Goal: Transaction & Acquisition: Purchase product/service

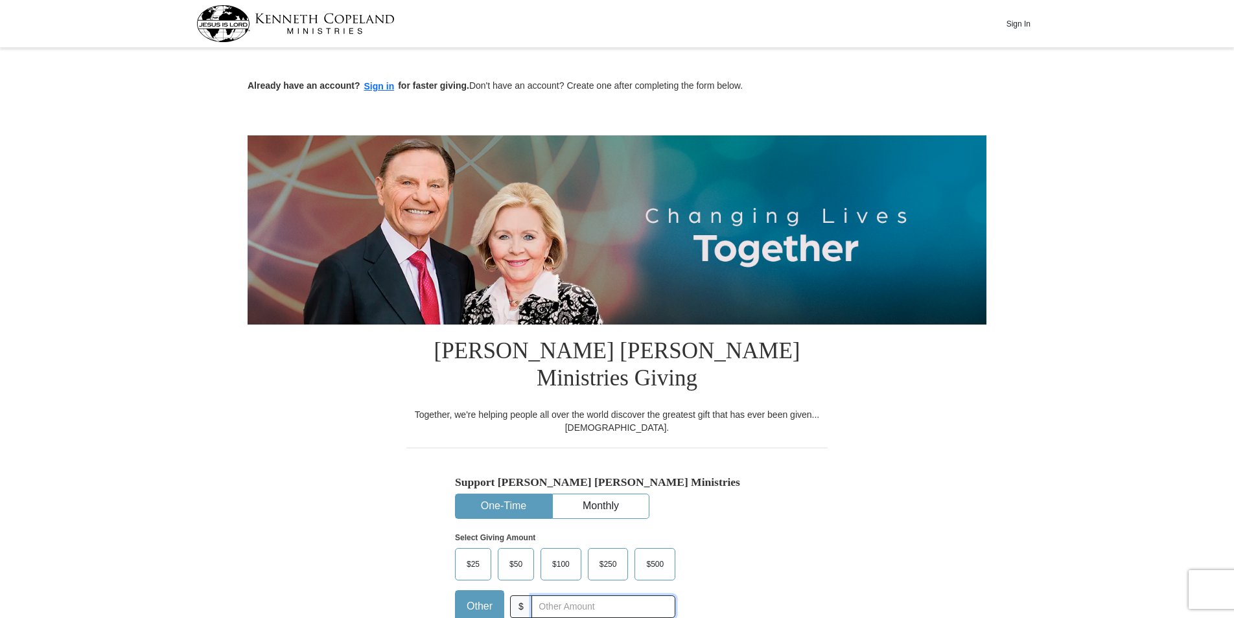
click at [585, 596] on input "text" at bounding box center [604, 607] width 144 height 23
type input "30.00"
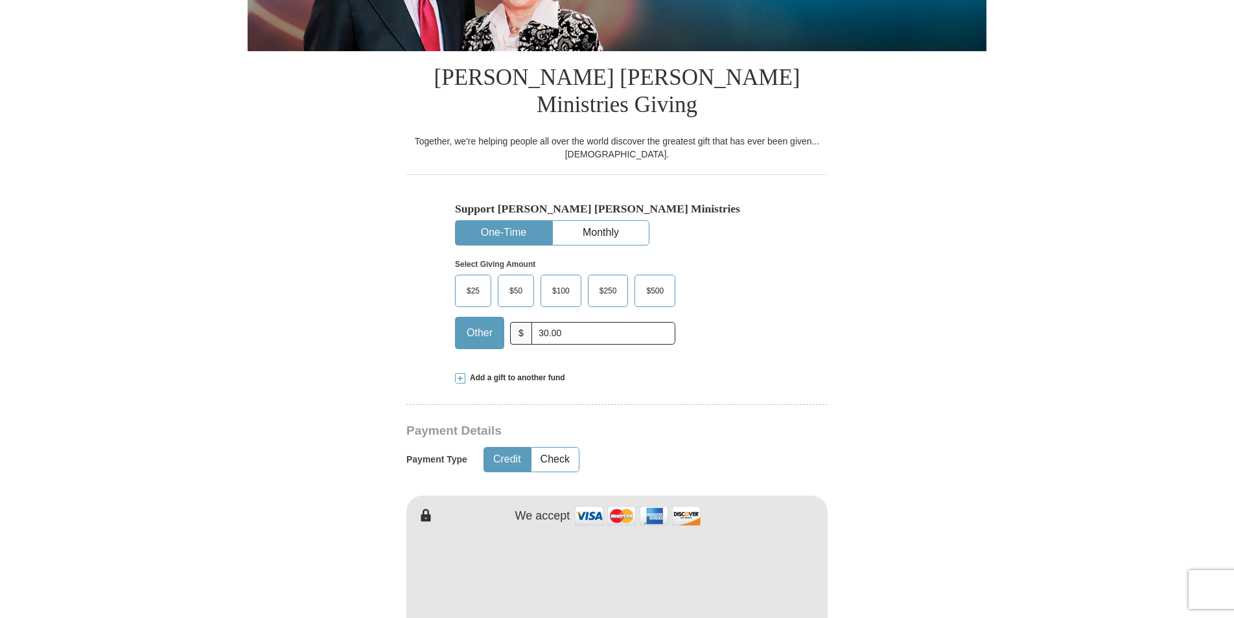
scroll to position [415, 0]
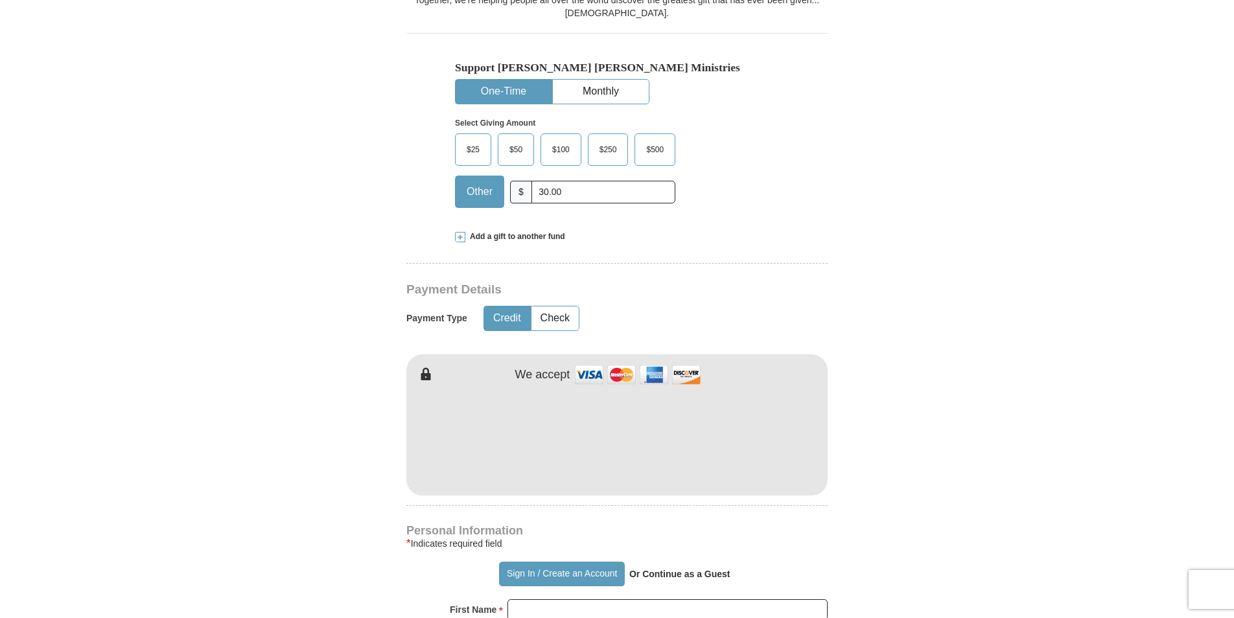
click at [912, 534] on form "Already have an account? Sign in for faster giving. Don't have an account? Crea…" at bounding box center [617, 450] width 739 height 1626
click at [724, 600] on input "First Name *" at bounding box center [668, 611] width 320 height 22
type input "[PERSON_NAME]"
type input "24380"
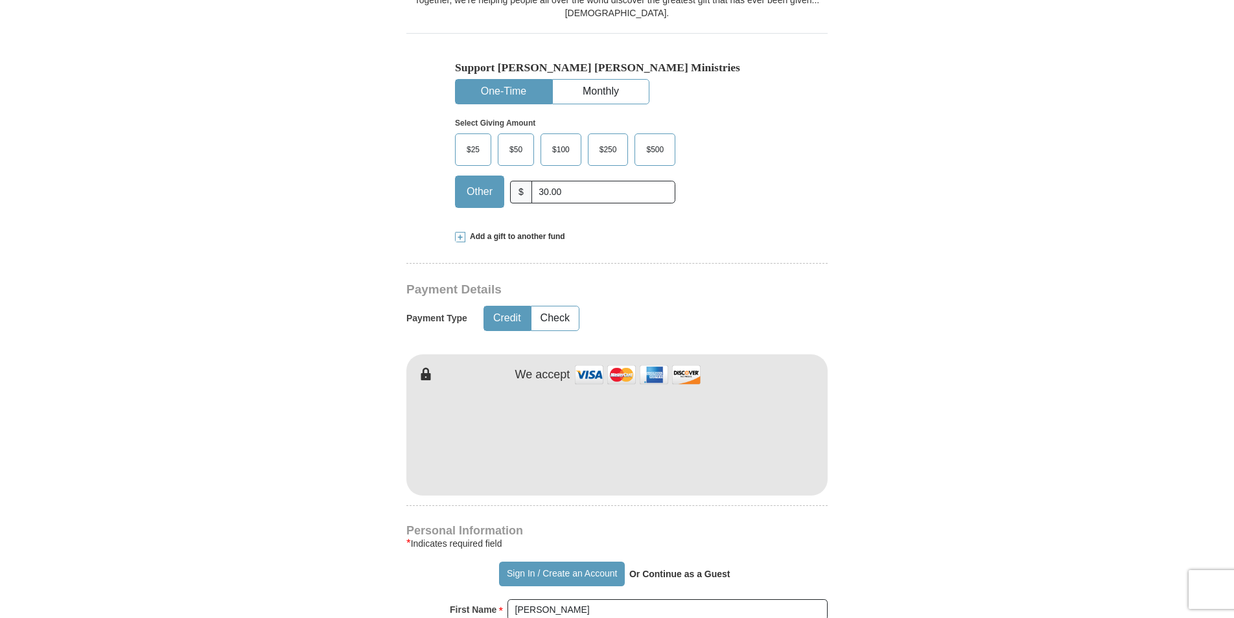
type input "5407897130"
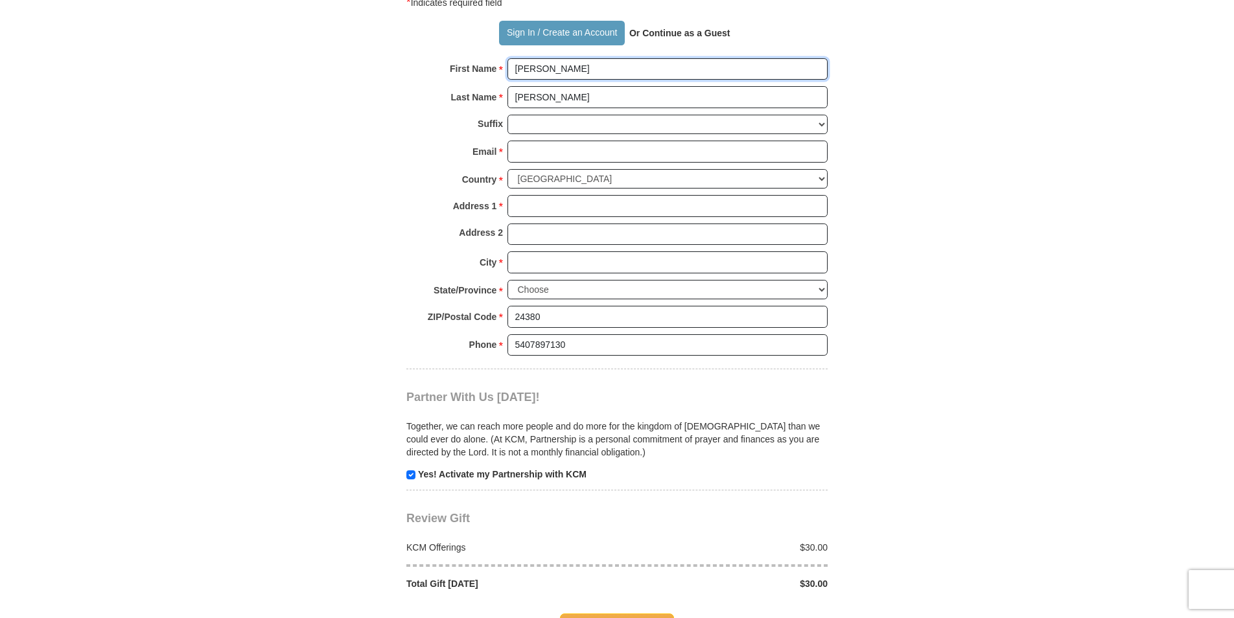
scroll to position [1497, 0]
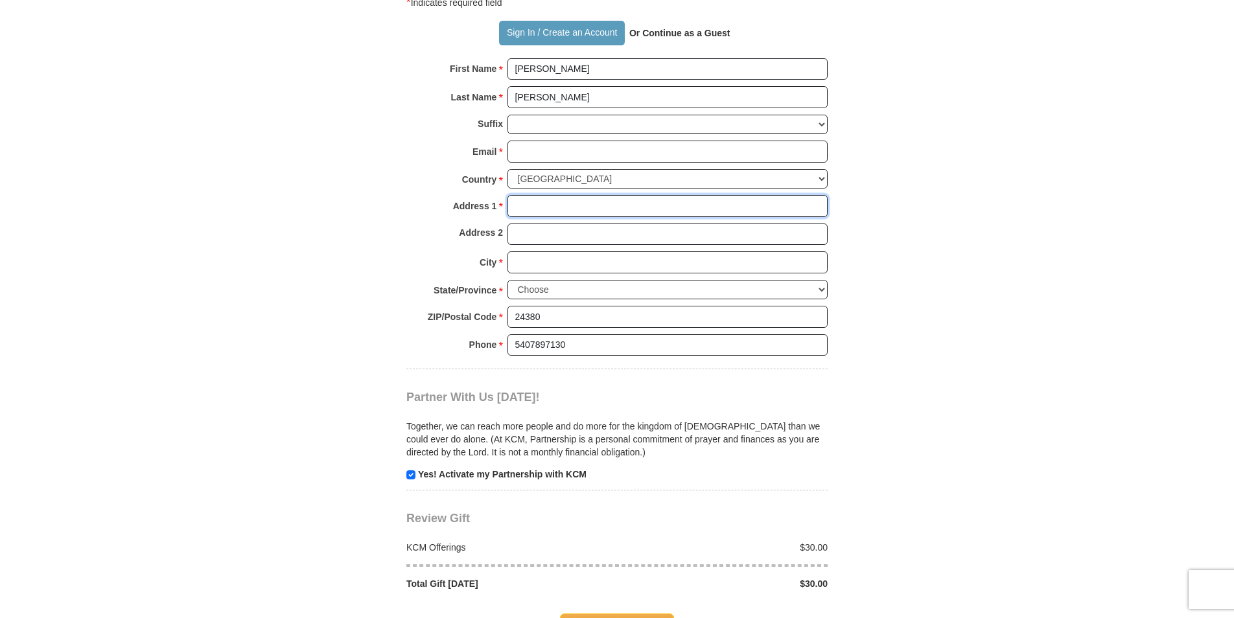
click at [650, 195] on input "Address 1 *" at bounding box center [668, 206] width 320 height 22
type input "[STREET_ADDRESS][PERSON_NAME]"
type input "[EMAIL_ADDRESS][DOMAIN_NAME]"
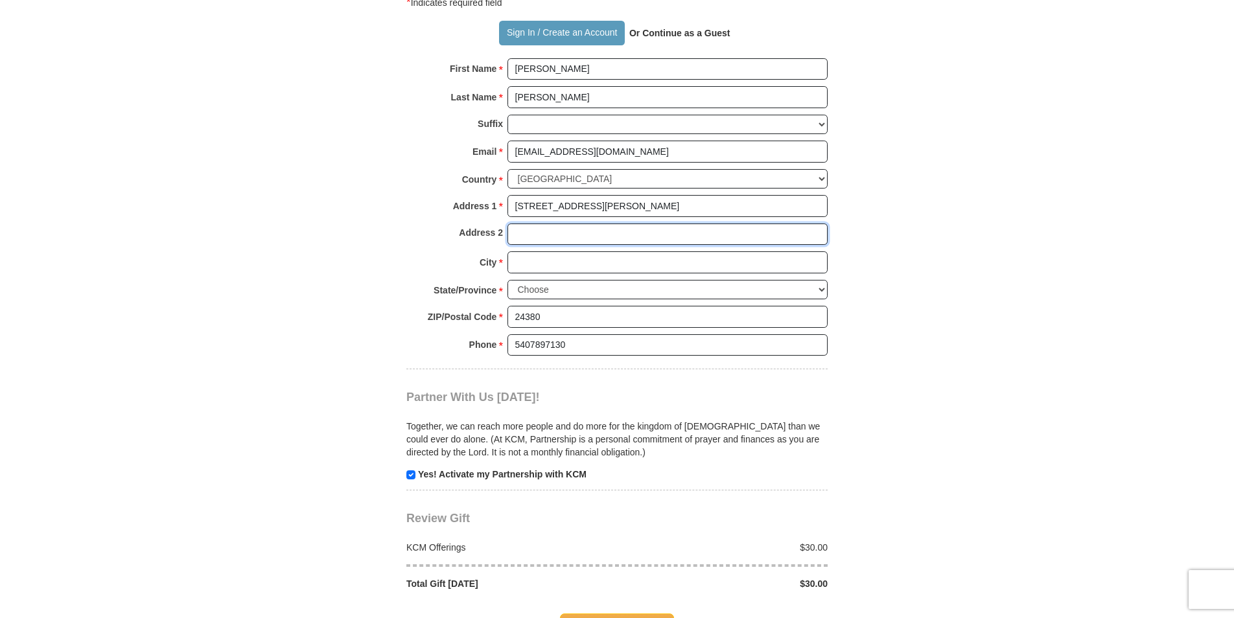
type input "[STREET_ADDRESS][PERSON_NAME]"
type input "[PERSON_NAME]"
click at [684, 224] on input "[STREET_ADDRESS][PERSON_NAME]" at bounding box center [668, 235] width 320 height 22
type input "4"
click at [646, 614] on span "Complete Your Gift" at bounding box center [617, 627] width 115 height 27
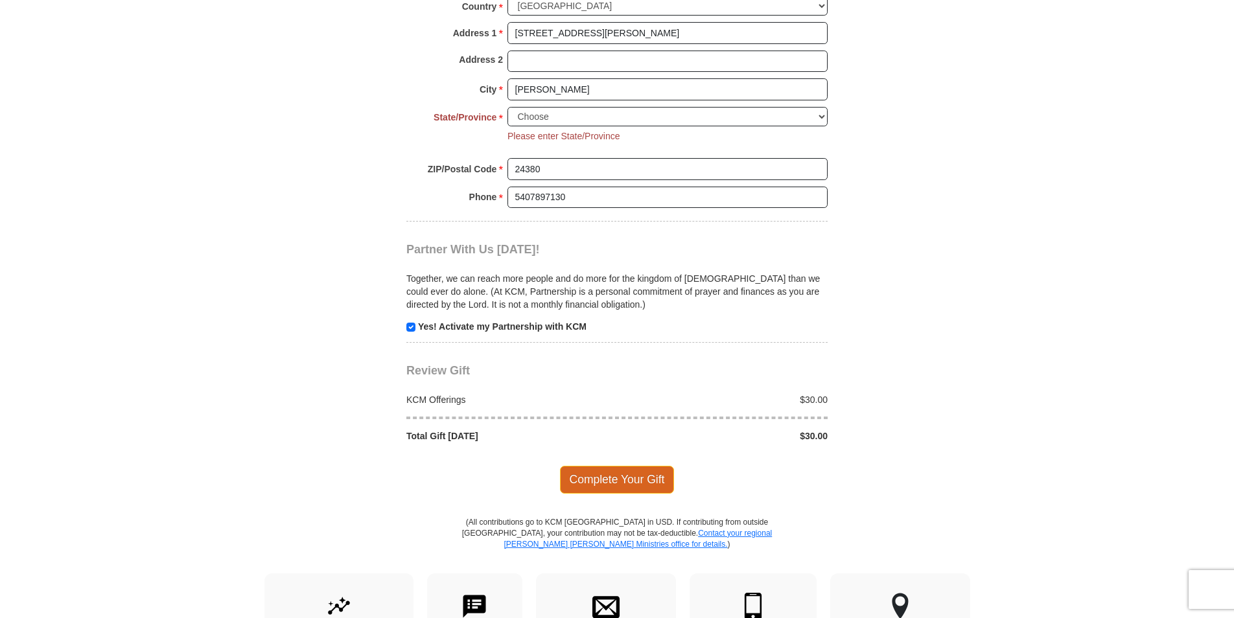
scroll to position [1197, 0]
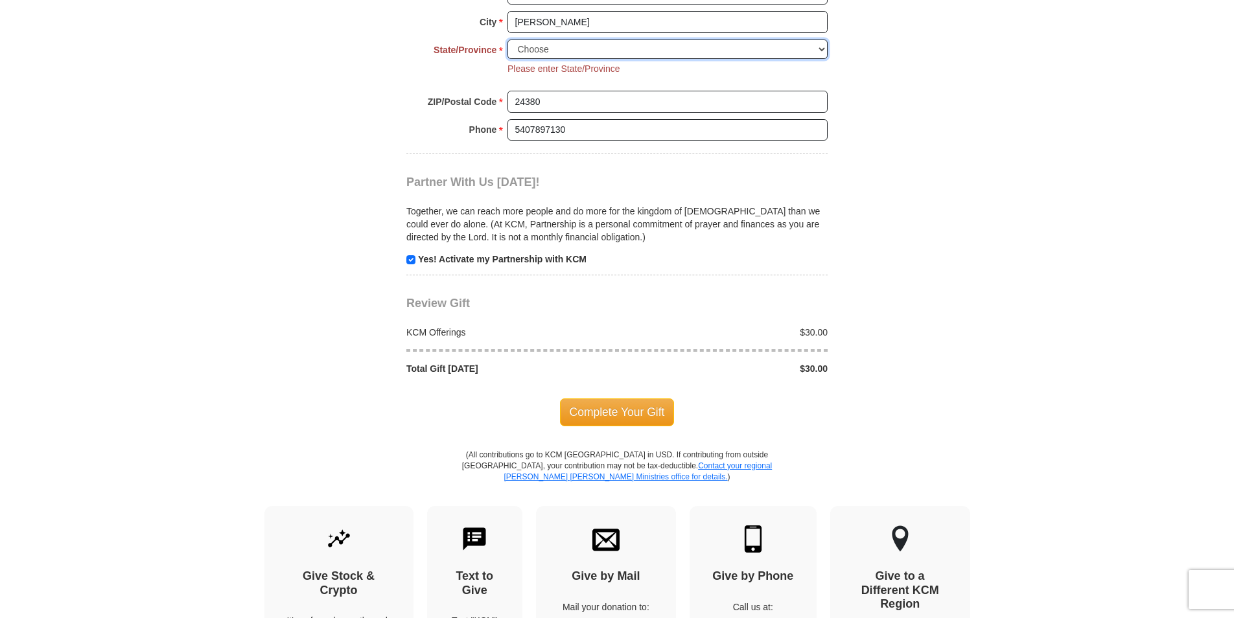
click at [807, 40] on select "Choose [US_STATE] [US_STATE] [US_STATE] [US_STATE] [US_STATE] Armed Forces Amer…" at bounding box center [668, 50] width 320 height 20
select select "VA"
click at [508, 40] on select "Choose [US_STATE] [US_STATE] [US_STATE] [US_STATE] [US_STATE] Armed Forces Amer…" at bounding box center [668, 50] width 320 height 20
click at [591, 399] on span "Complete Your Gift" at bounding box center [617, 412] width 115 height 27
